Goal: Information Seeking & Learning: Find specific fact

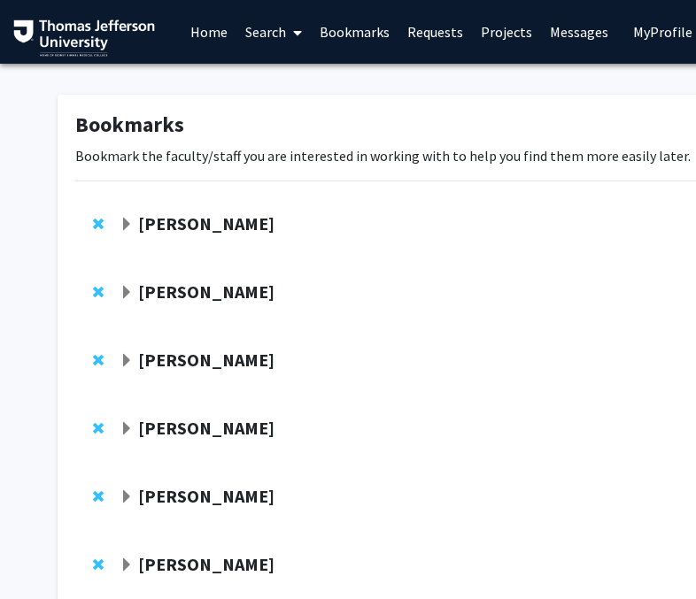
click at [267, 35] on link "Search" at bounding box center [273, 32] width 74 height 62
click at [288, 88] on span "Faculty/Staff" at bounding box center [301, 81] width 130 height 35
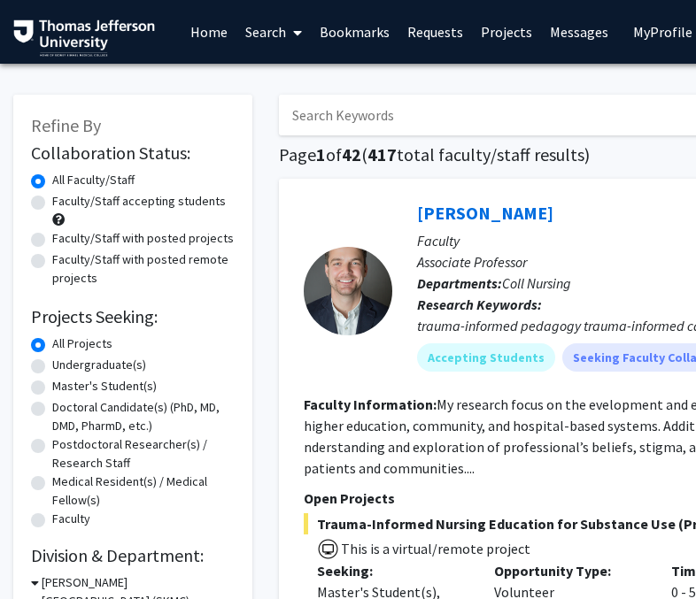
click at [330, 122] on input "Search Keywords" at bounding box center [626, 115] width 695 height 41
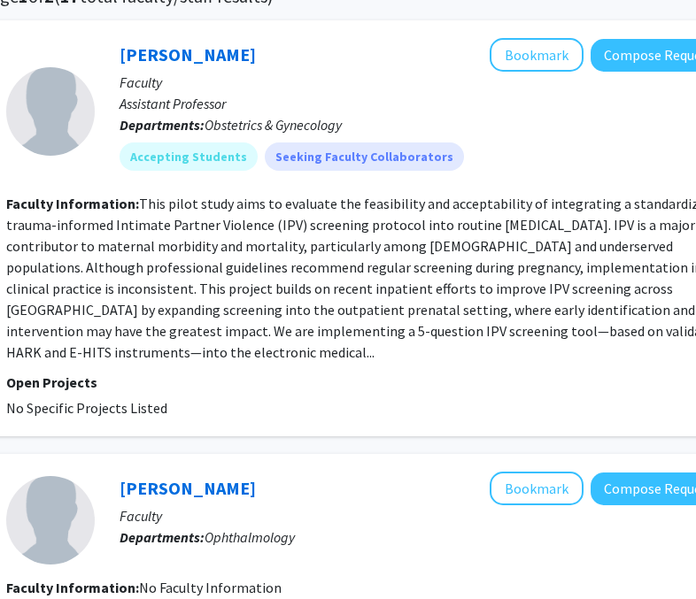
scroll to position [158, 293]
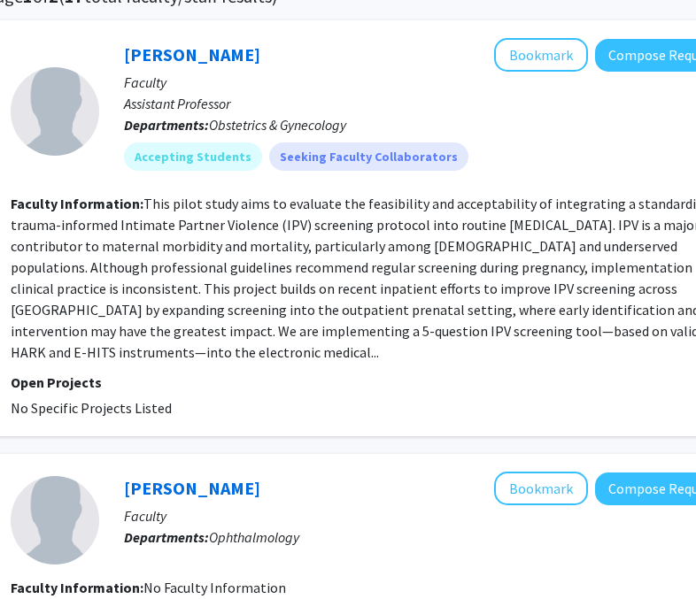
click at [308, 227] on fg-read-more "This pilot study aims to evaluate the feasibility and acceptability of integrat…" at bounding box center [368, 278] width 715 height 166
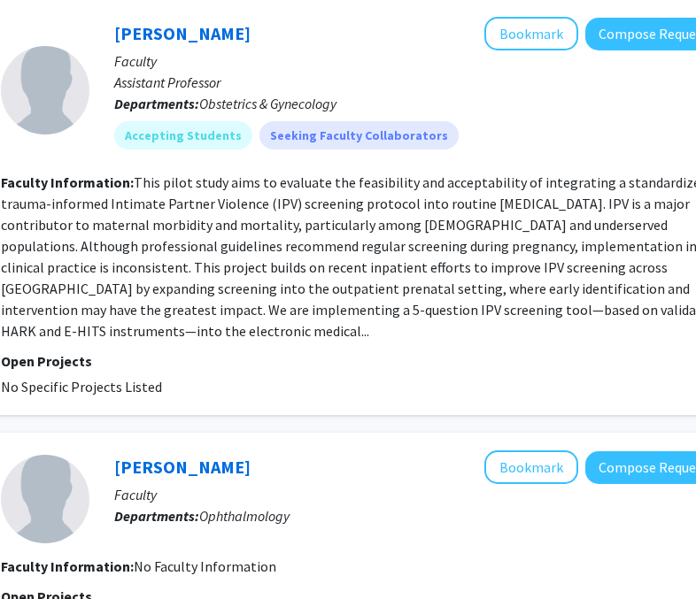
scroll to position [0, 303]
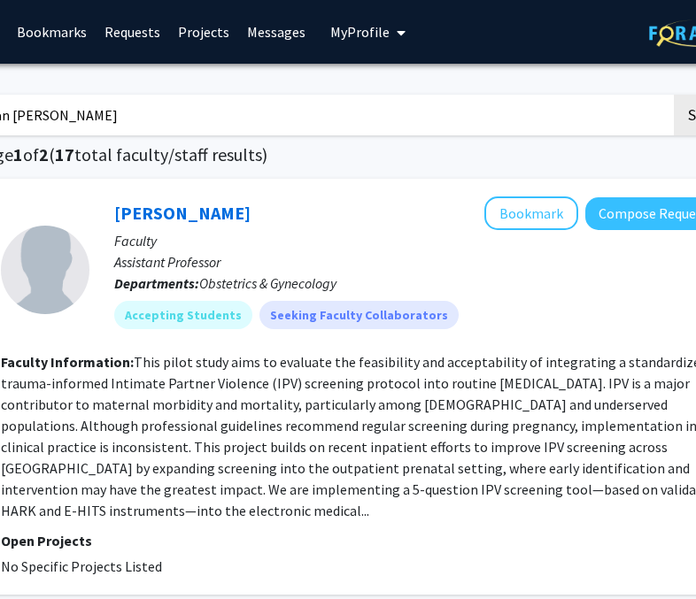
click at [195, 115] on input "fan [PERSON_NAME]" at bounding box center [323, 115] width 695 height 41
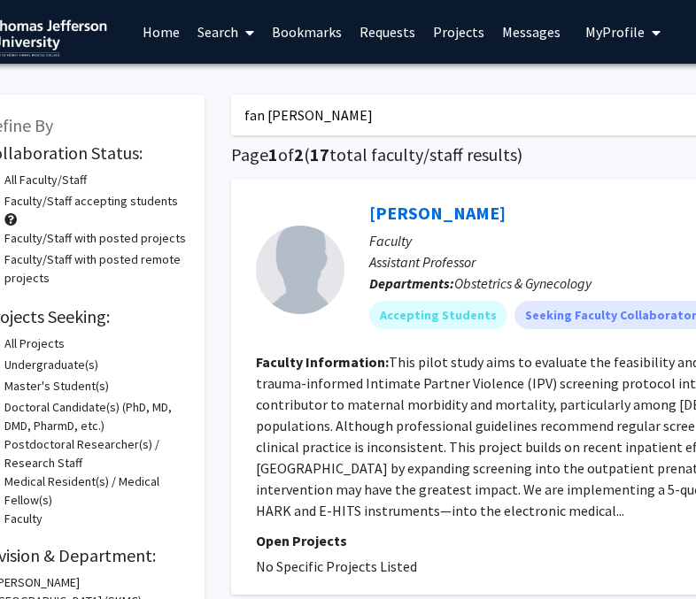
scroll to position [0, 0]
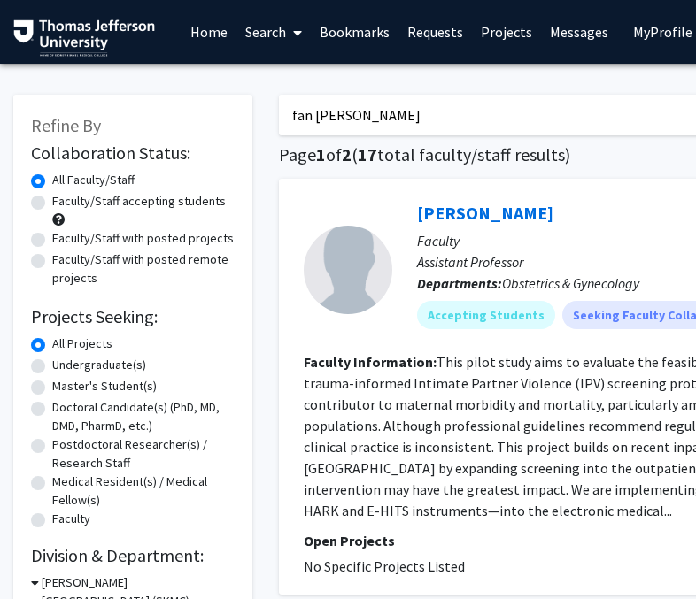
click at [323, 106] on input "fan [PERSON_NAME]" at bounding box center [626, 115] width 695 height 41
click at [323, 123] on input "fan [PERSON_NAME]" at bounding box center [626, 115] width 695 height 41
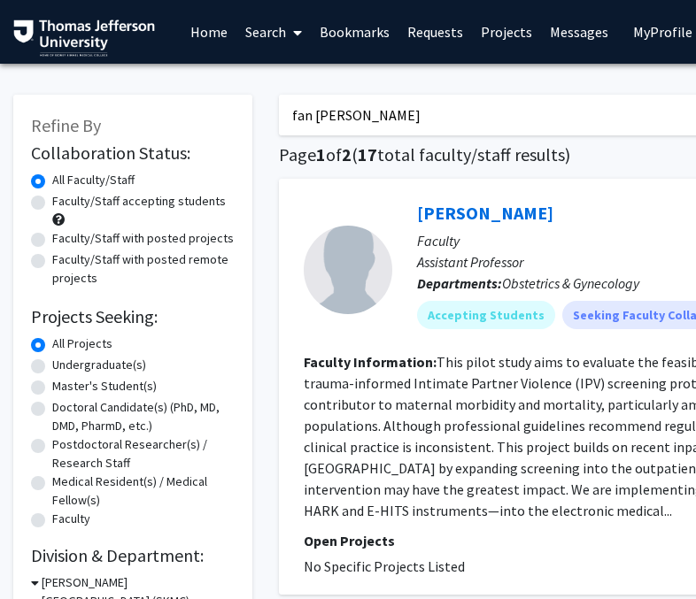
paste input "9. [PERSON_NAME] (Neurology)"
click at [314, 118] on input "9. [PERSON_NAME] (Neurology)" at bounding box center [626, 115] width 695 height 41
drag, startPoint x: 390, startPoint y: 118, endPoint x: 604, endPoint y: 112, distance: 213.4
click at [604, 112] on input "[PERSON_NAME] (Neurology)" at bounding box center [626, 115] width 695 height 41
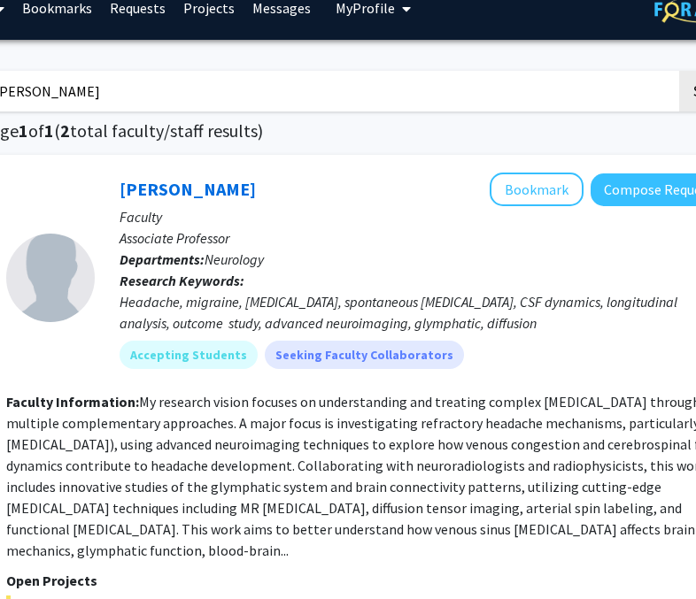
scroll to position [24, 12]
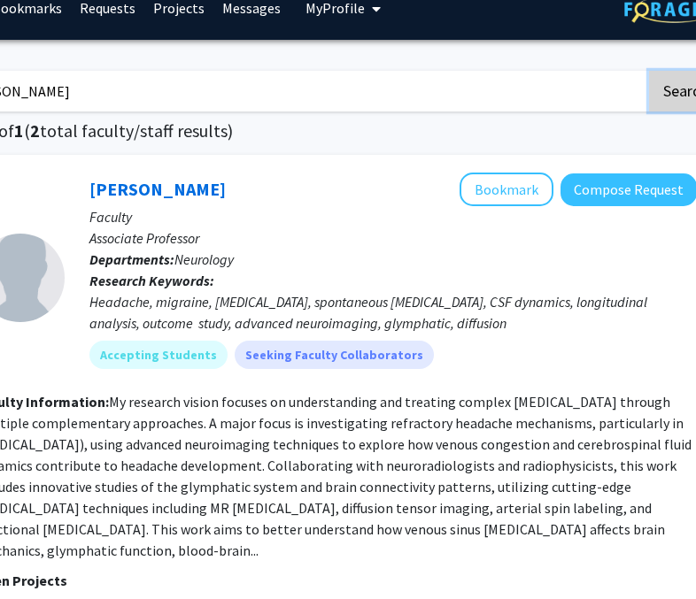
click at [676, 93] on button "Search" at bounding box center [685, 91] width 73 height 41
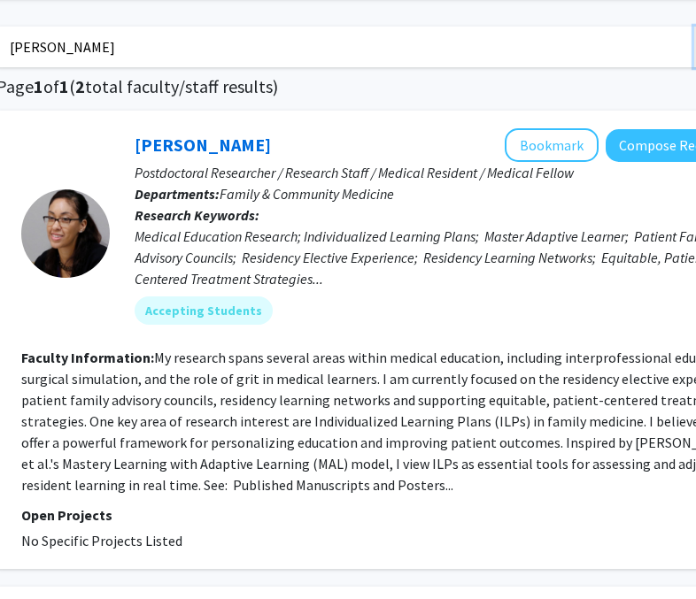
scroll to position [68, 209]
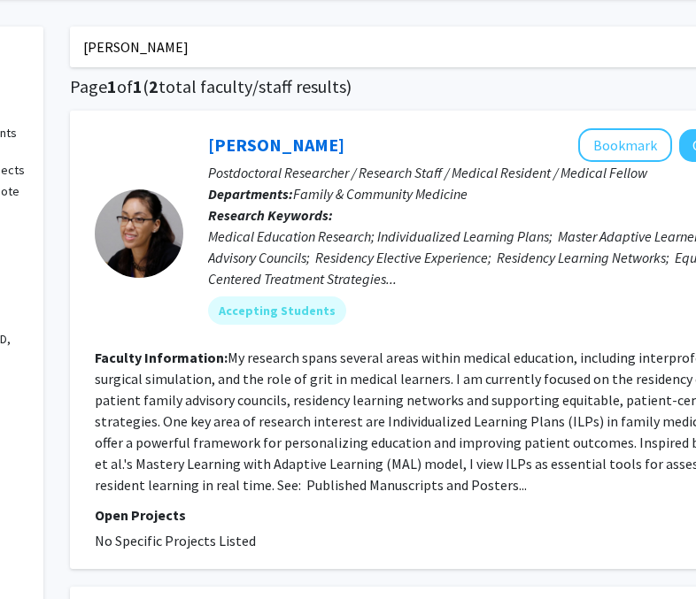
click at [277, 52] on input "[PERSON_NAME]" at bounding box center [417, 47] width 695 height 41
type input "m"
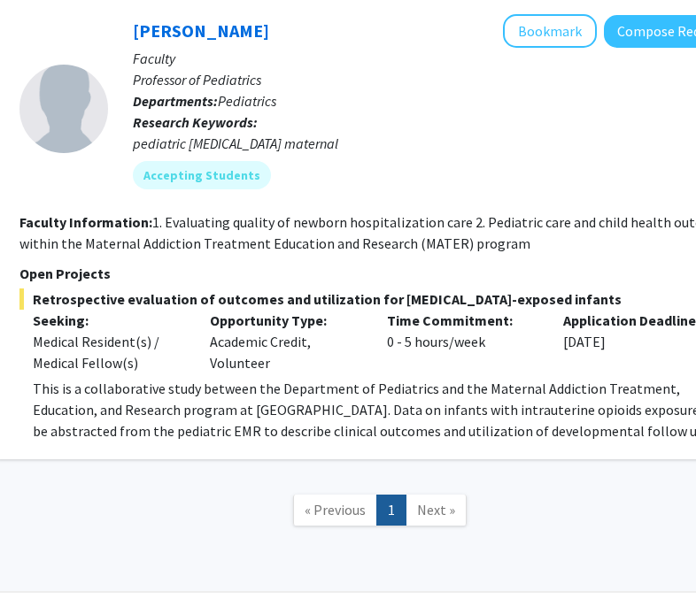
scroll to position [0, 284]
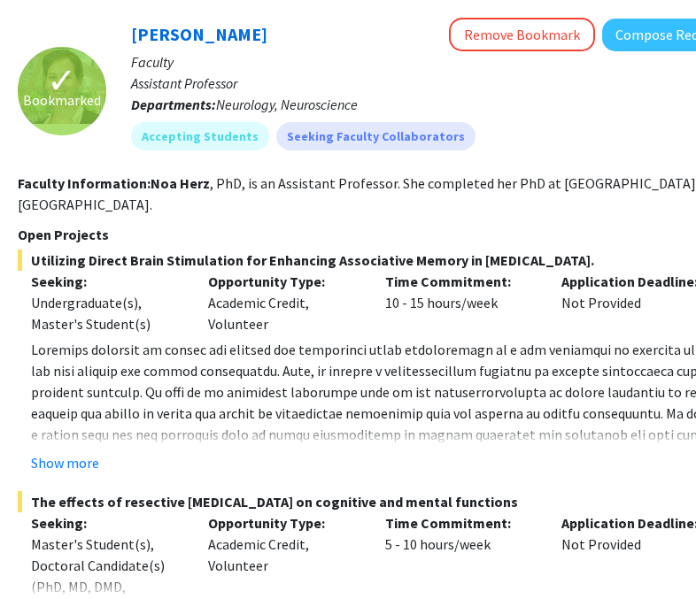
scroll to position [0, 286]
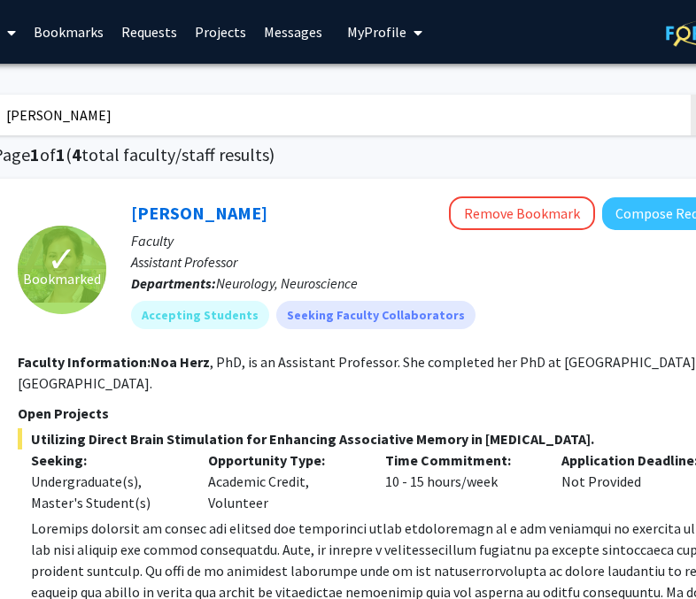
click at [303, 101] on input "[PERSON_NAME]" at bounding box center [340, 115] width 695 height 41
paste input "17. Peisong Ma"
click at [27, 117] on input "17. Peisong Ma" at bounding box center [340, 115] width 695 height 41
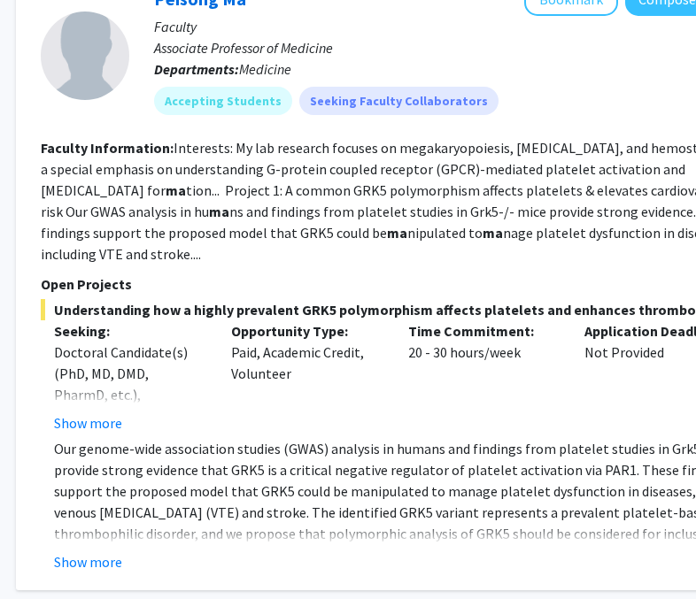
scroll to position [0, 263]
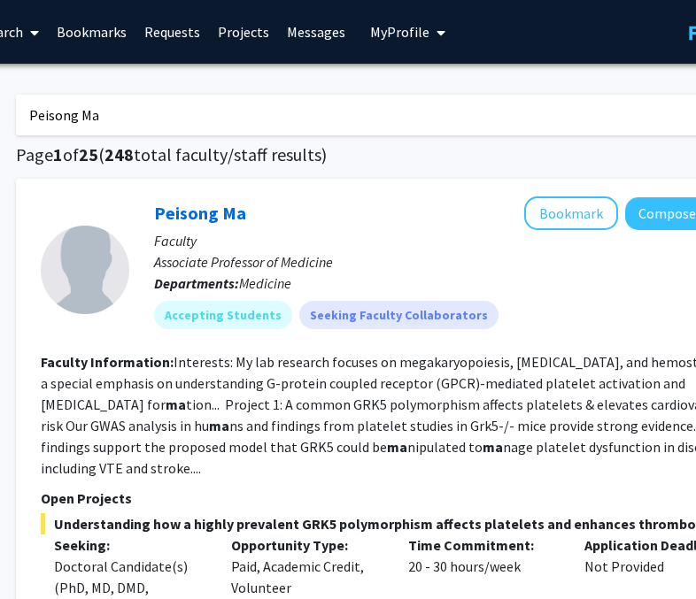
click at [278, 95] on input "Peisong Ma" at bounding box center [363, 115] width 695 height 41
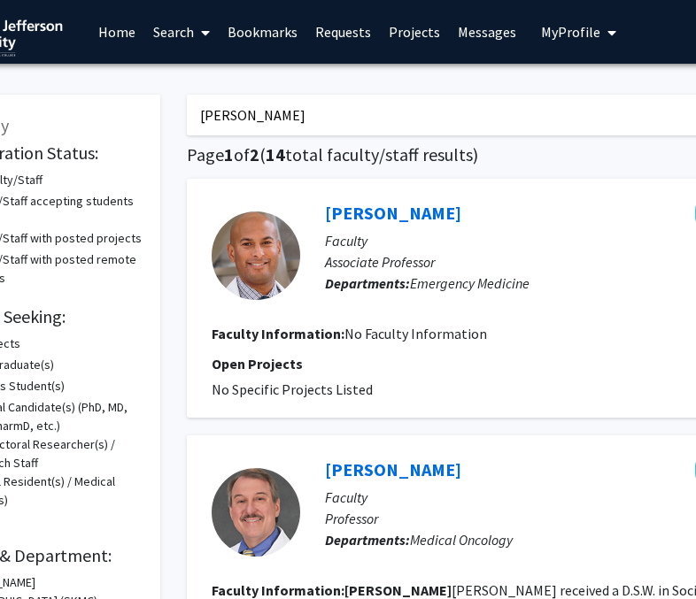
scroll to position [0, 103]
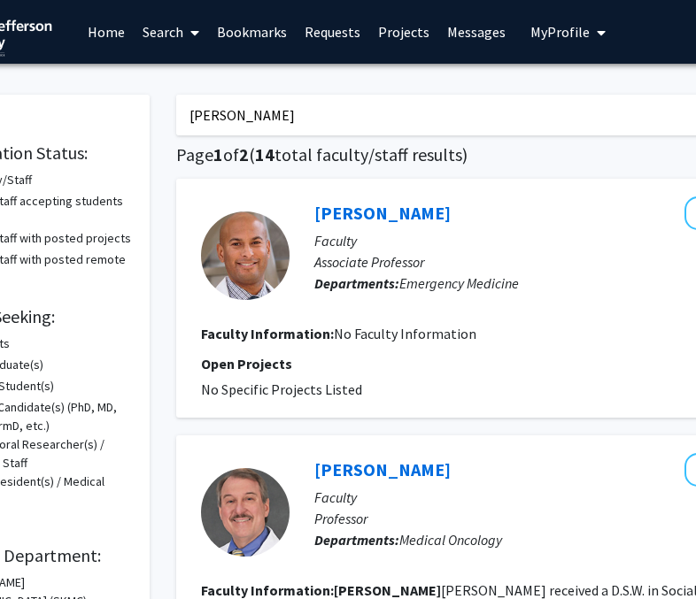
click at [442, 124] on input "[PERSON_NAME]" at bounding box center [523, 115] width 695 height 41
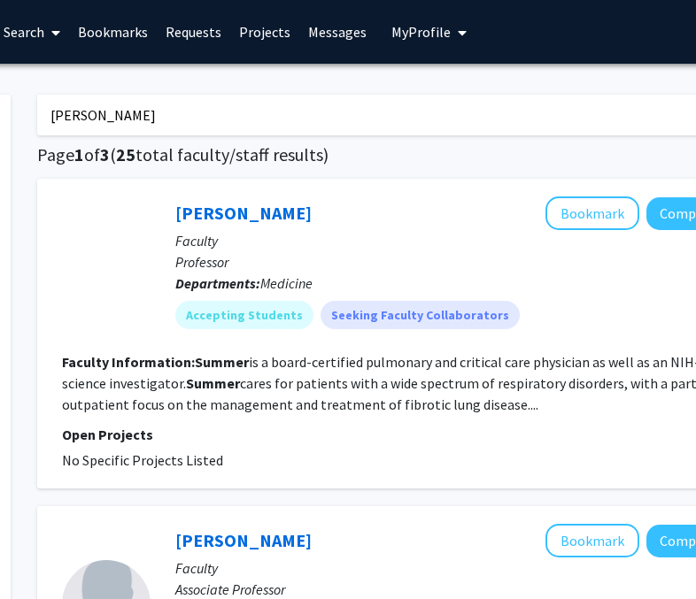
scroll to position [0, 237]
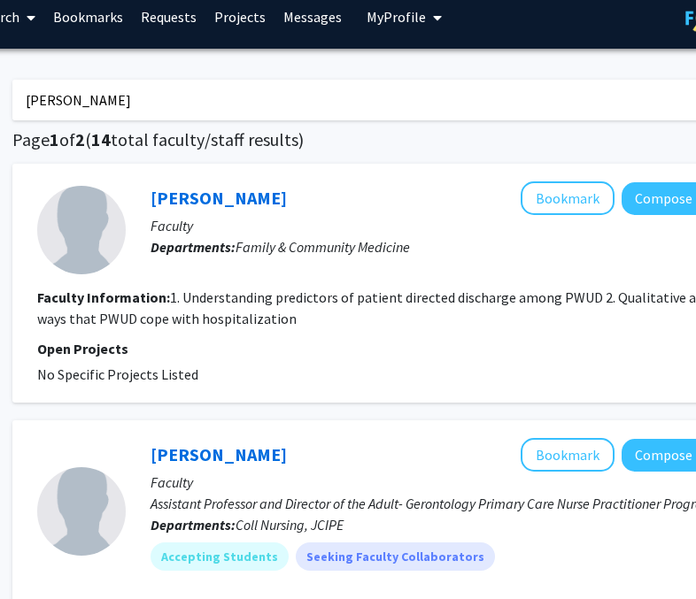
scroll to position [15, 257]
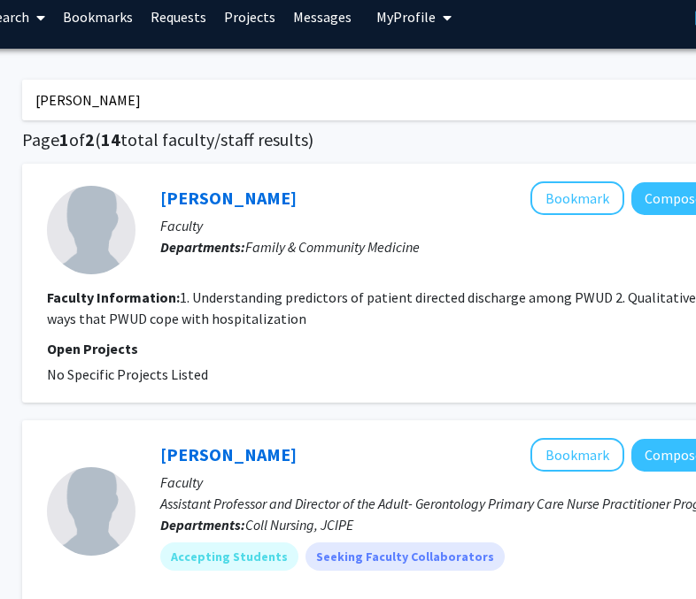
click at [237, 98] on input "[PERSON_NAME]" at bounding box center [369, 100] width 695 height 41
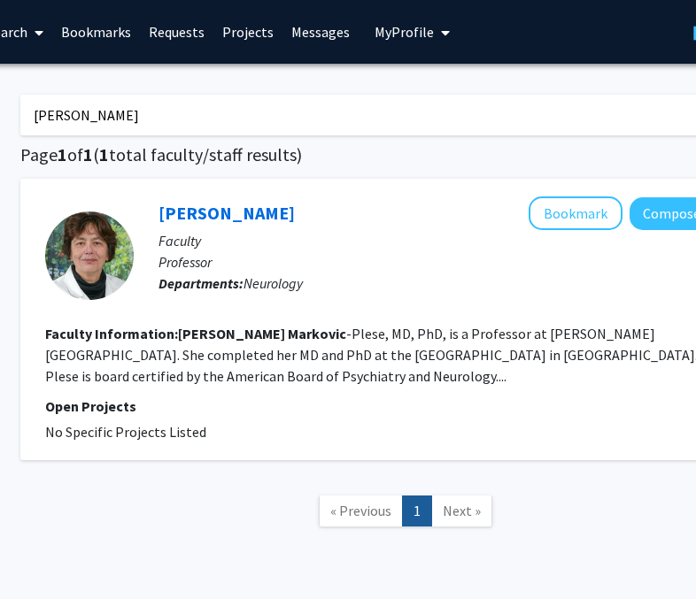
scroll to position [0, 254]
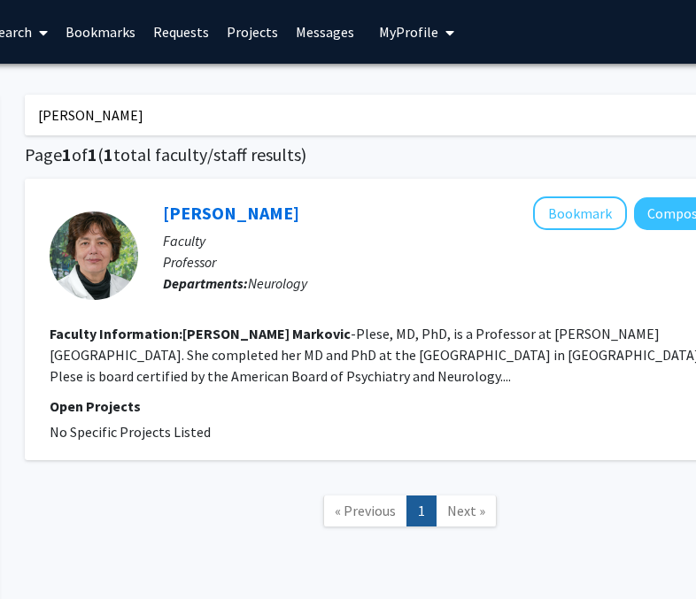
type input "[PERSON_NAME]"
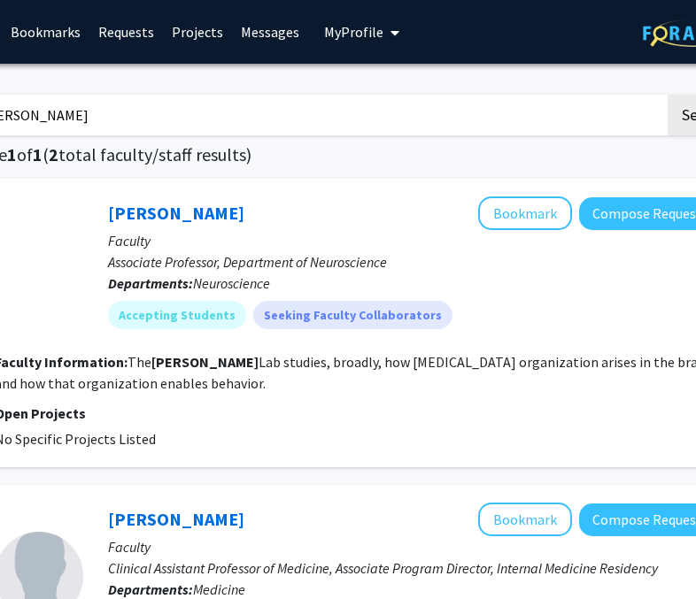
scroll to position [0, 292]
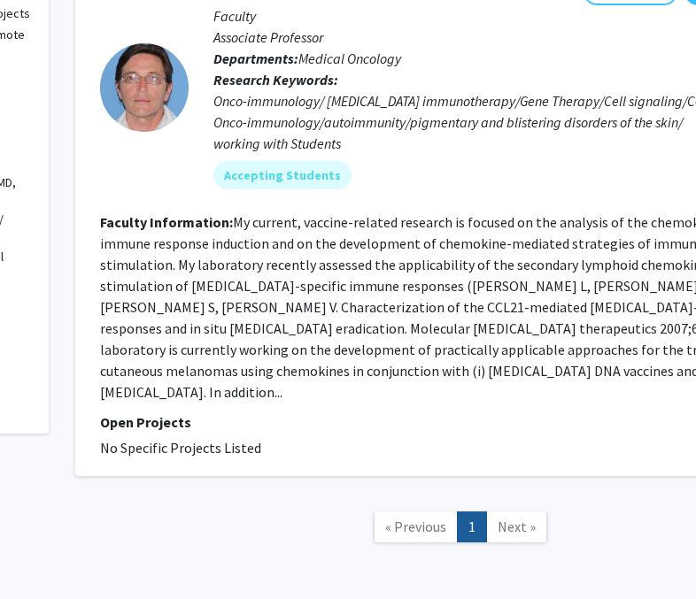
scroll to position [0, 204]
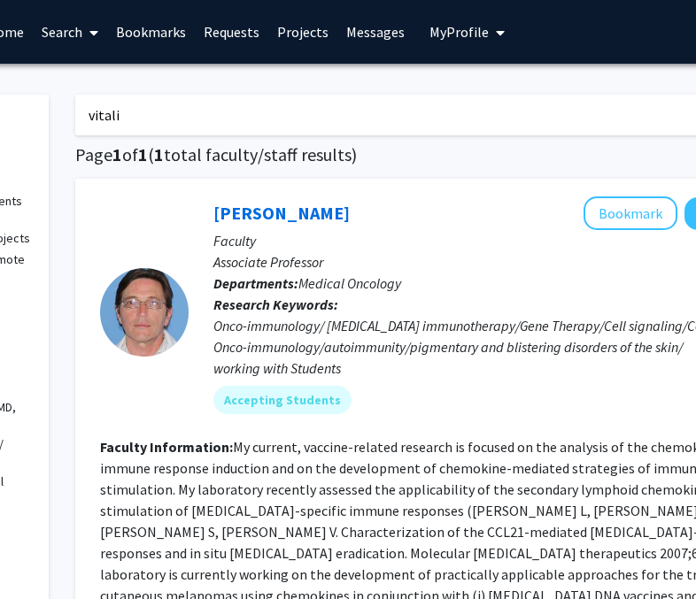
click at [274, 125] on input "vitali" at bounding box center [422, 115] width 695 height 41
type input "hristelina"
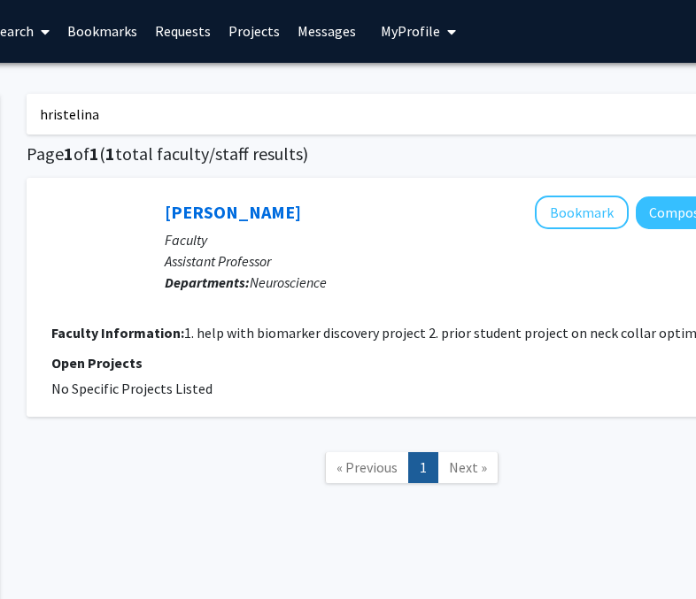
scroll to position [1, 259]
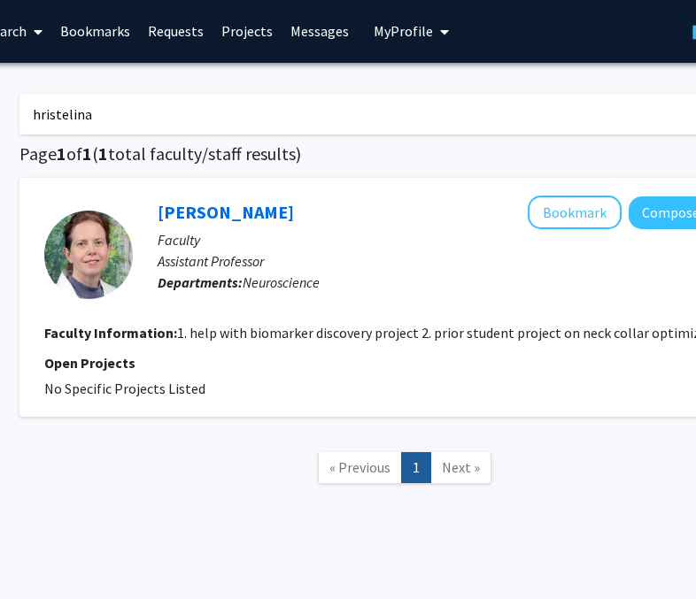
click at [500, 315] on fg-search-faculty "[PERSON_NAME] Bookmark Compose Request Faculty Assistant Professor Departments:…" at bounding box center [404, 298] width 720 height 204
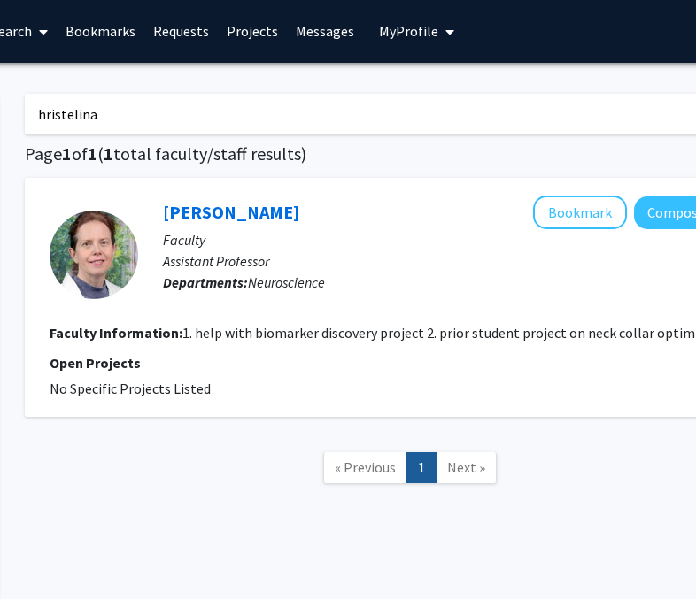
scroll to position [1, 258]
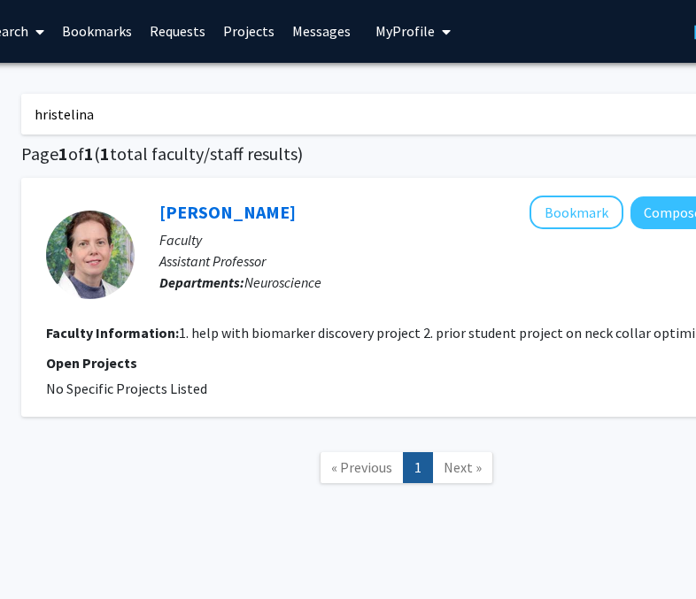
click at [88, 282] on div at bounding box center [90, 255] width 89 height 89
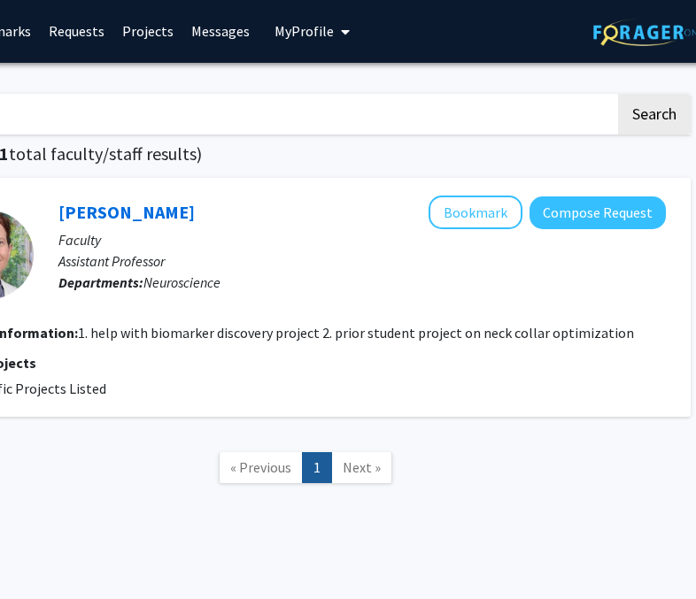
scroll to position [1, 363]
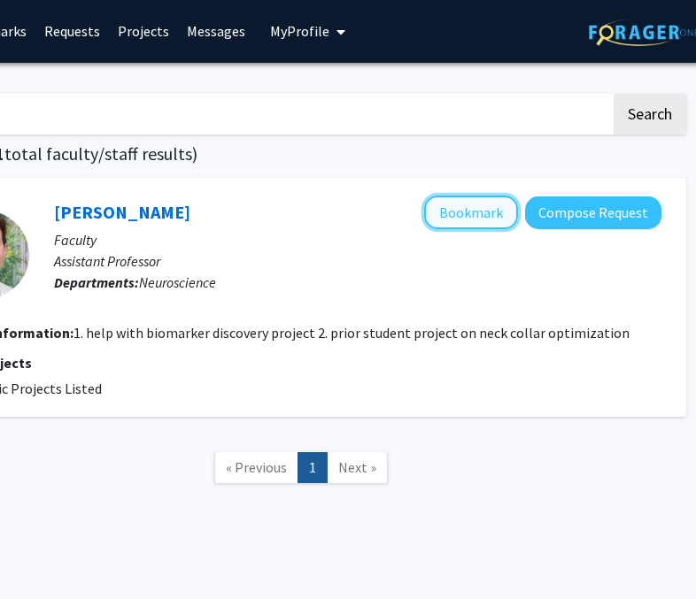
click at [491, 216] on button "Bookmark" at bounding box center [471, 213] width 94 height 34
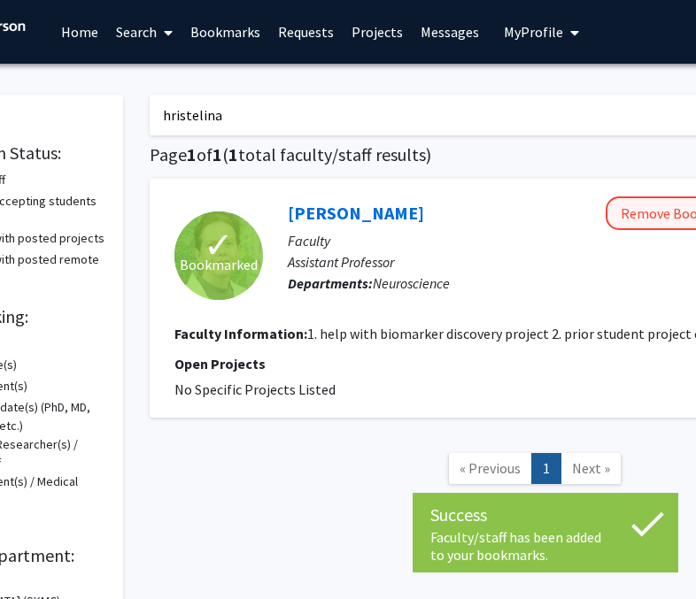
scroll to position [0, 124]
